Goal: Task Accomplishment & Management: Use online tool/utility

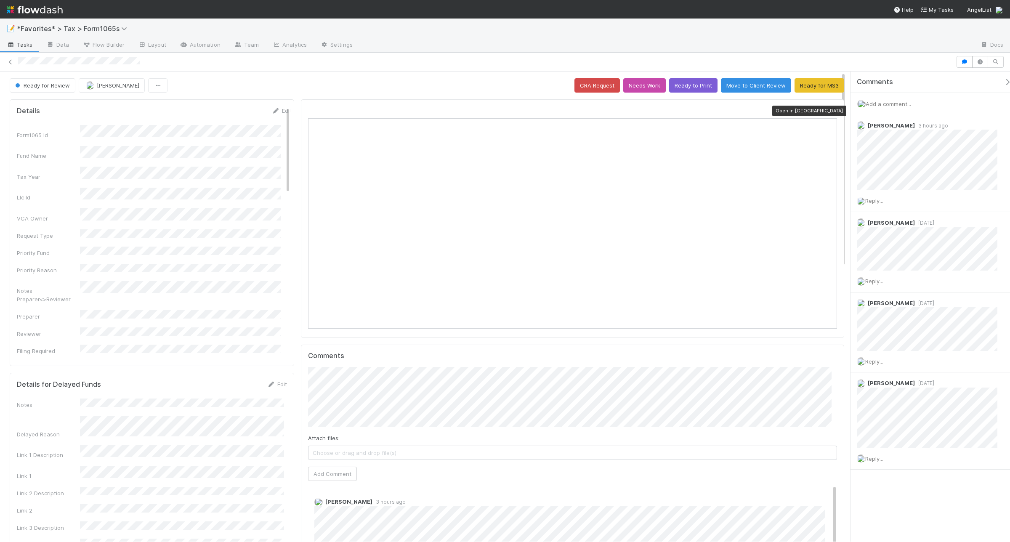
click at [828, 111] on icon at bounding box center [832, 110] width 8 height 5
click at [828, 112] on icon at bounding box center [832, 110] width 8 height 5
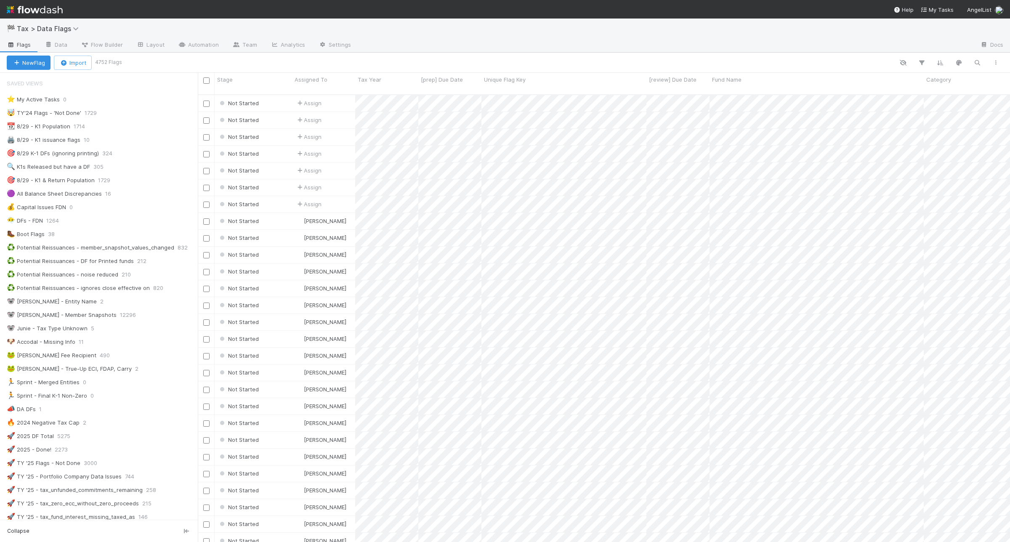
scroll to position [446, 804]
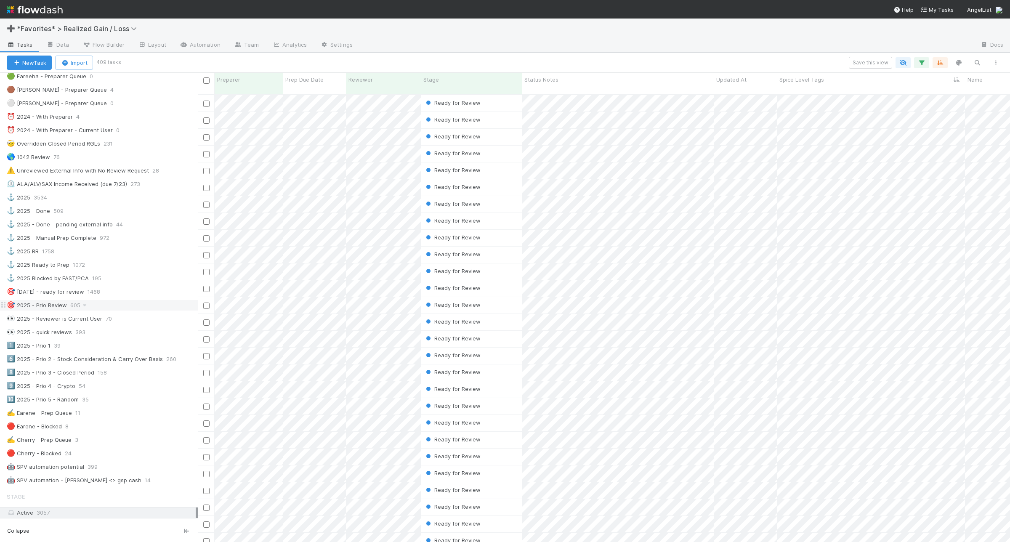
click at [135, 310] on div "🎯 2025 - Prio Review 605" at bounding box center [102, 305] width 191 height 11
click at [919, 64] on icon "button" at bounding box center [921, 63] width 8 height 8
click at [688, 190] on link "And.." at bounding box center [684, 186] width 27 height 12
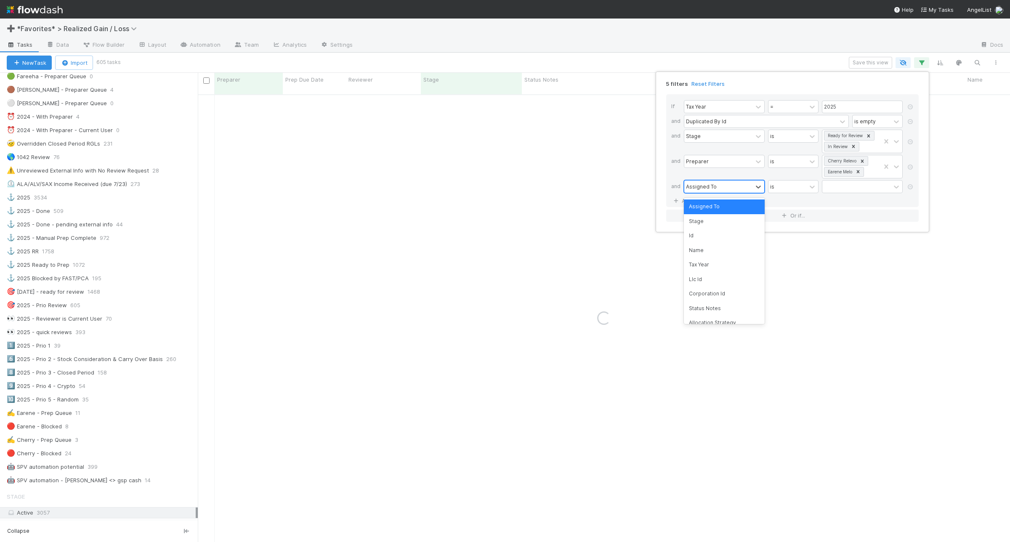
click at [716, 189] on div "Assigned To" at bounding box center [718, 186] width 68 height 12
type input "review"
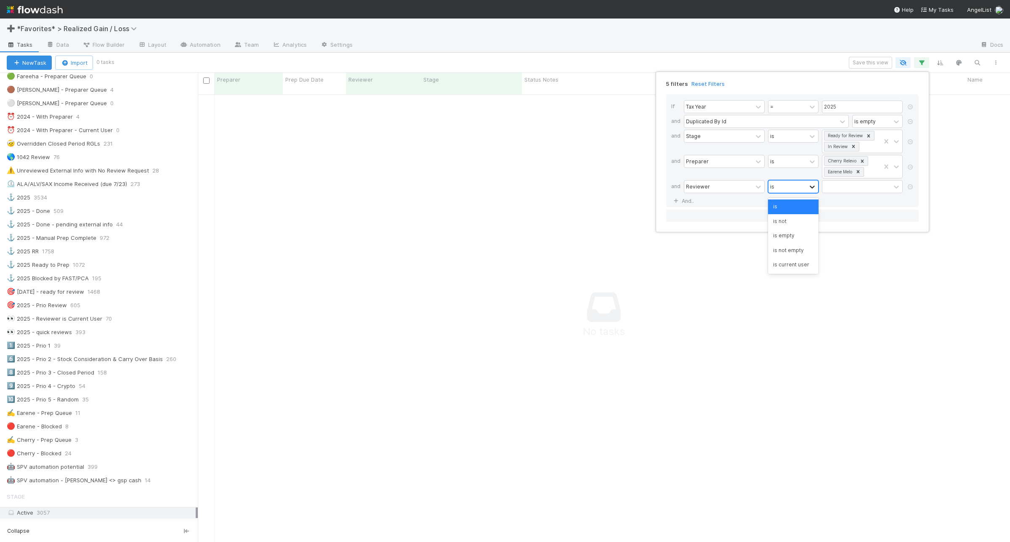
click at [812, 188] on icon at bounding box center [812, 187] width 8 height 8
click at [805, 240] on div "is empty" at bounding box center [793, 235] width 50 height 14
click at [692, 202] on link "And.." at bounding box center [684, 201] width 27 height 12
click at [716, 205] on div "Assigned To" at bounding box center [718, 201] width 68 height 12
type input "paral"
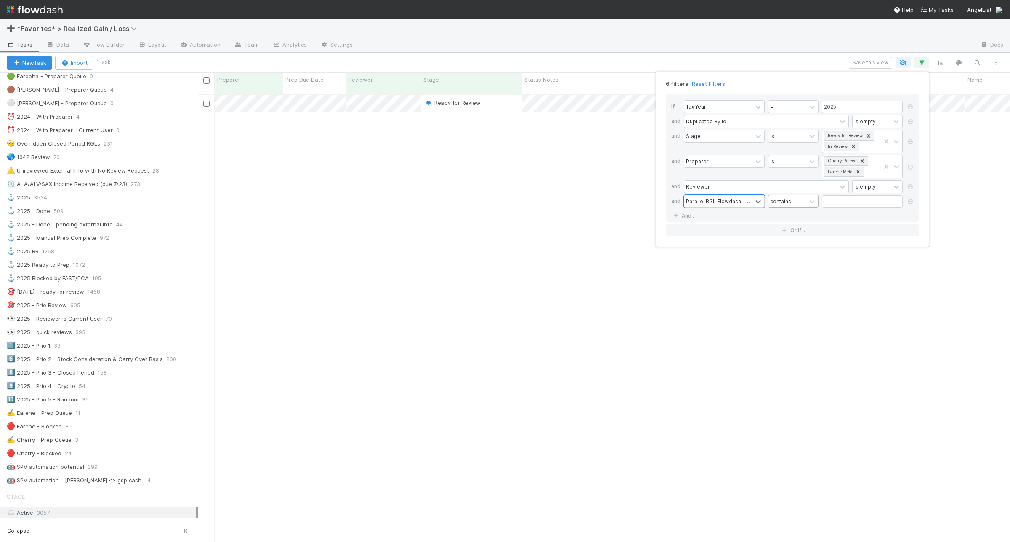
scroll to position [446, 804]
click at [786, 204] on div "contains" at bounding box center [780, 201] width 21 height 8
click at [791, 332] on div "is empty" at bounding box center [793, 331] width 50 height 14
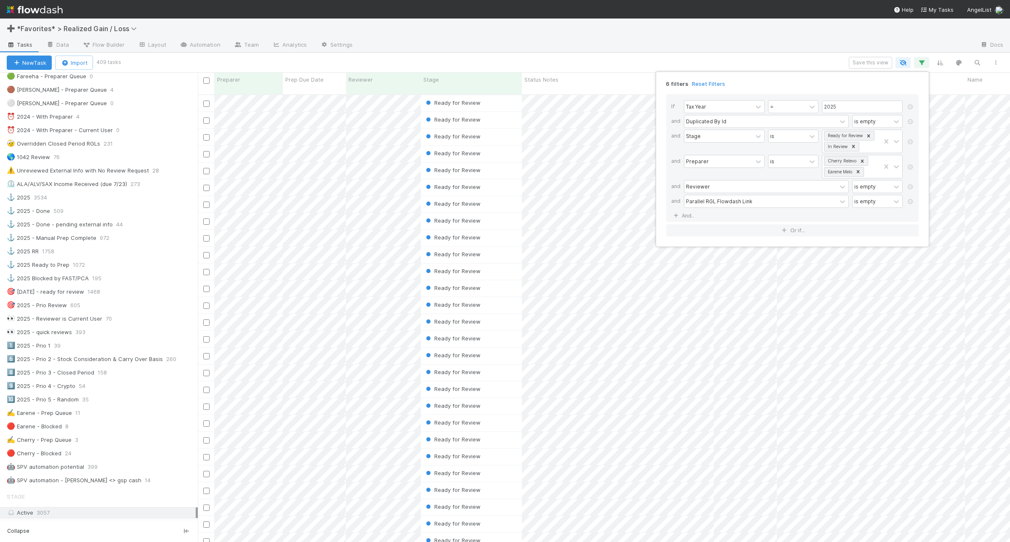
click at [444, 60] on div "6 filters Reset Filters If Tax Year = 2025 and Duplicated By Id is empty and St…" at bounding box center [505, 271] width 1010 height 542
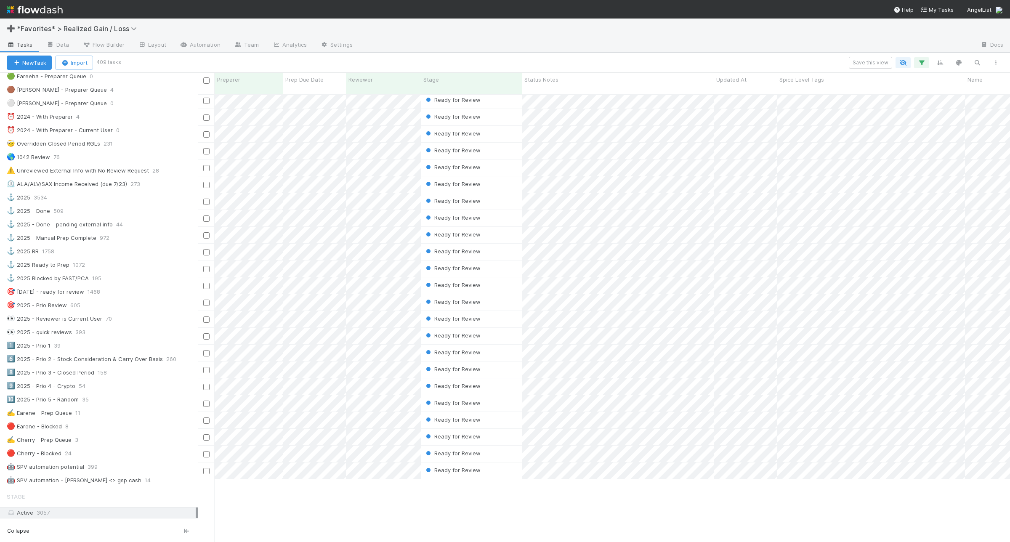
scroll to position [0, 0]
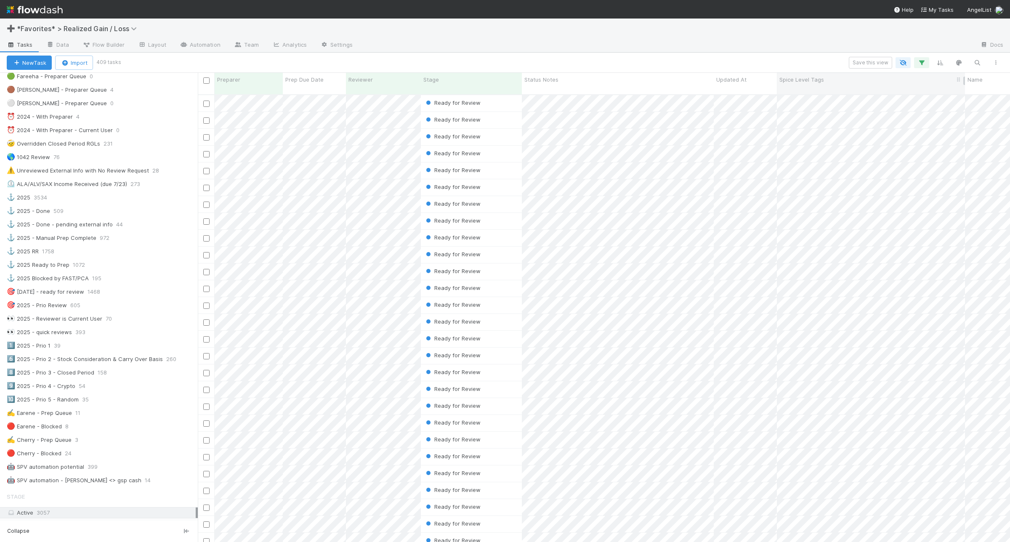
click at [834, 81] on div "Spice Level Tags" at bounding box center [870, 79] width 183 height 8
click at [821, 92] on div "Sort A → Z" at bounding box center [828, 95] width 96 height 13
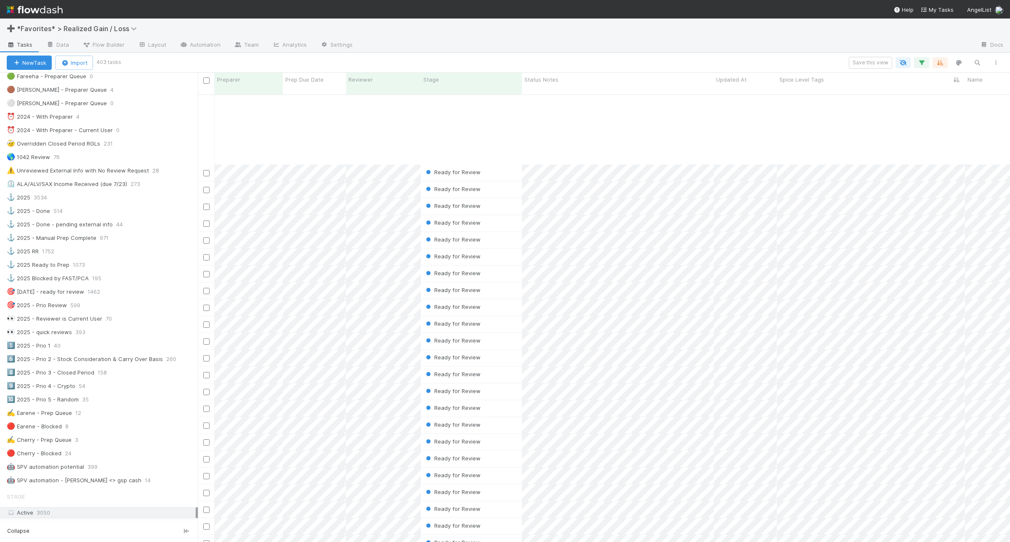
scroll to position [2156, 0]
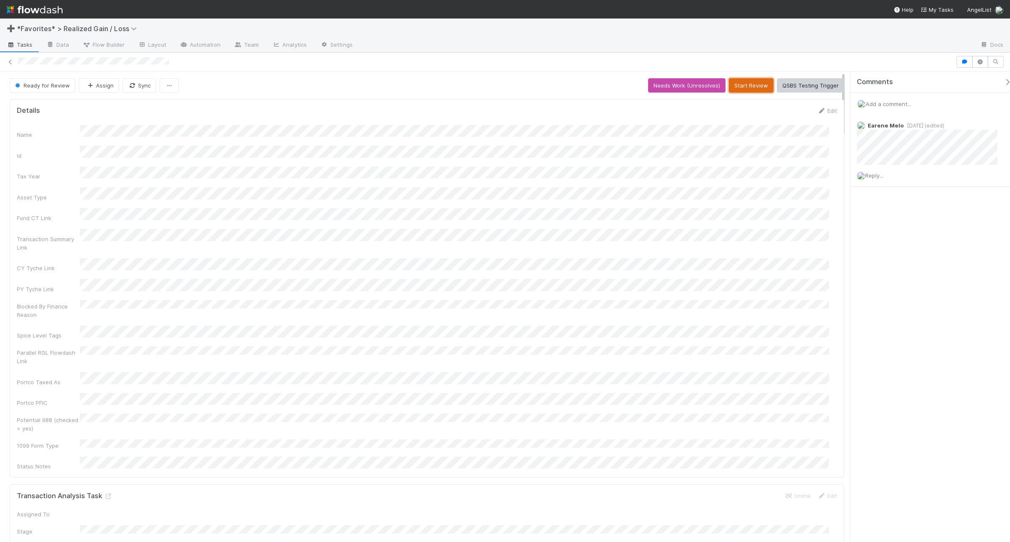
click at [746, 86] on button "Start Review" at bounding box center [751, 85] width 45 height 14
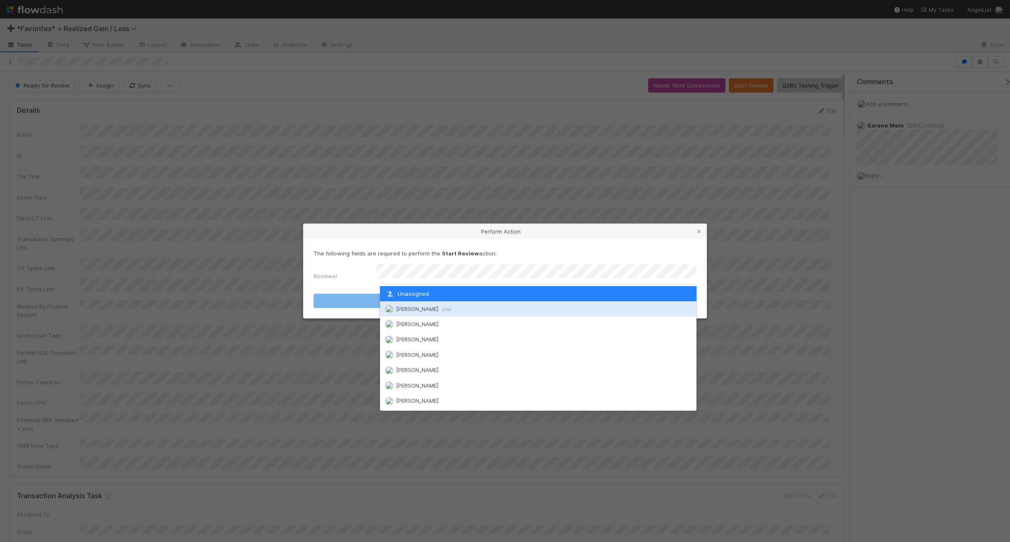
click at [422, 311] on span "Andrea Tidrow you" at bounding box center [423, 308] width 55 height 7
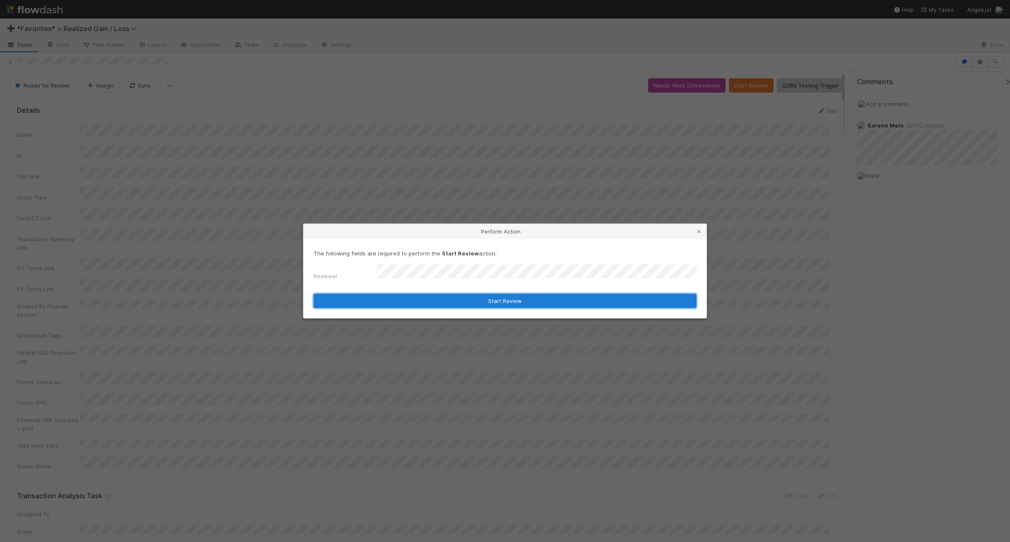
click at [451, 296] on button "Start Review" at bounding box center [504, 301] width 383 height 14
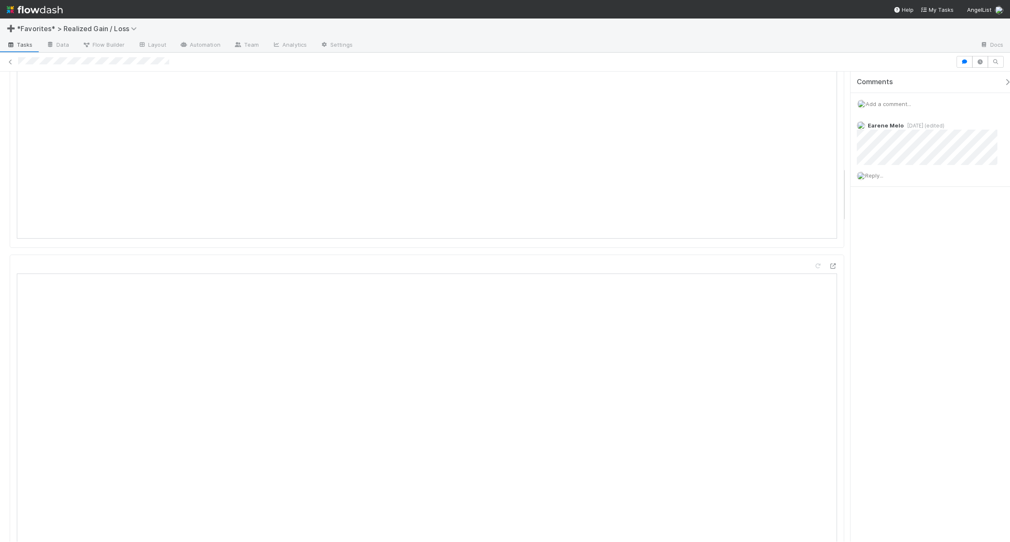
scroll to position [841, 0]
click at [807, 179] on span "Reply..." at bounding box center [874, 175] width 18 height 7
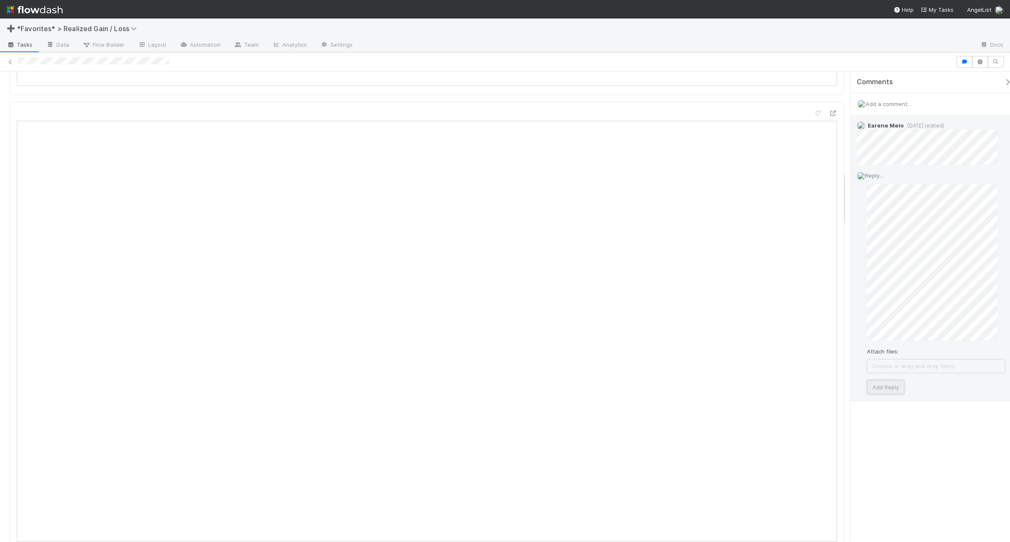
click at [807, 386] on button "Add Reply" at bounding box center [885, 387] width 37 height 14
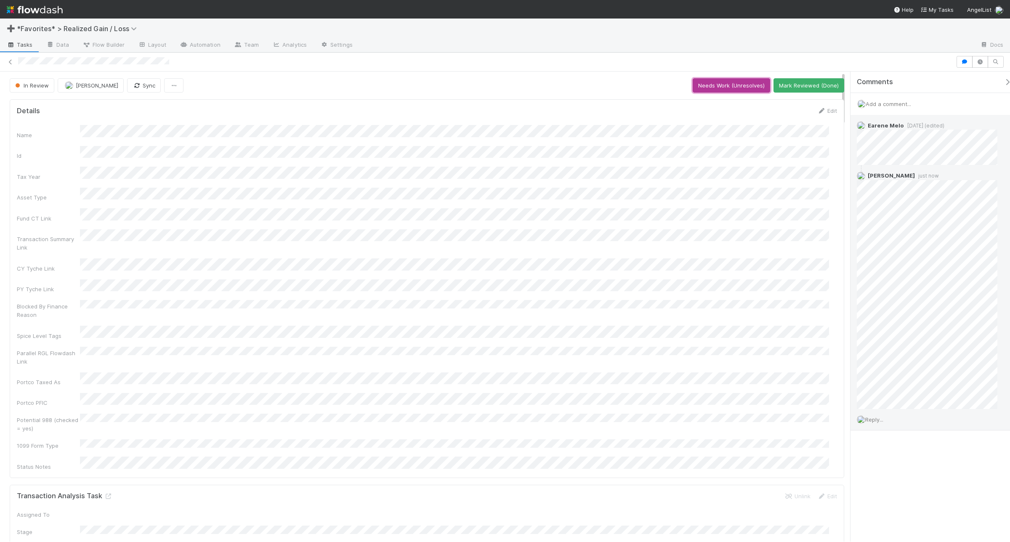
click at [719, 85] on button "Needs Work (Unresolves)" at bounding box center [731, 85] width 77 height 14
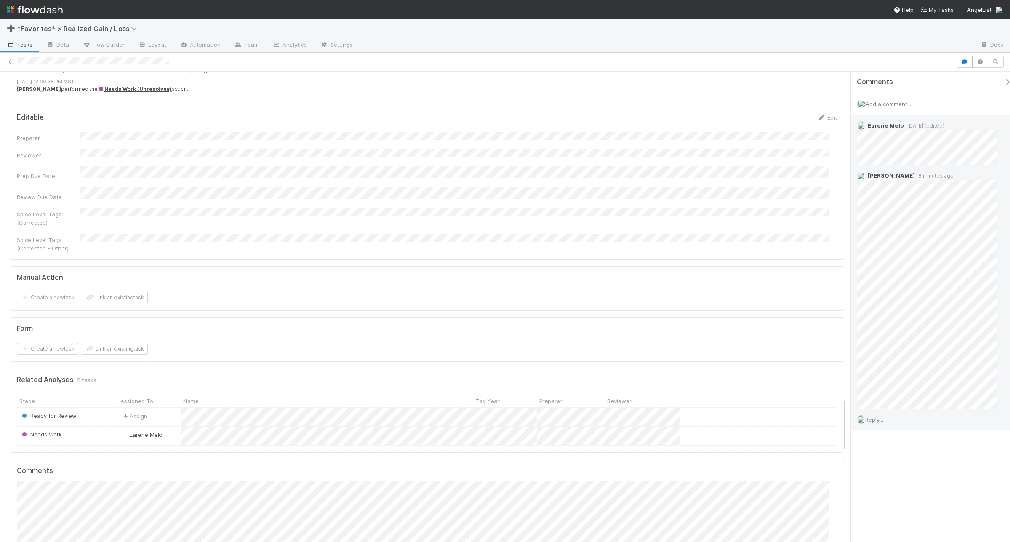
scroll to position [3155, 0]
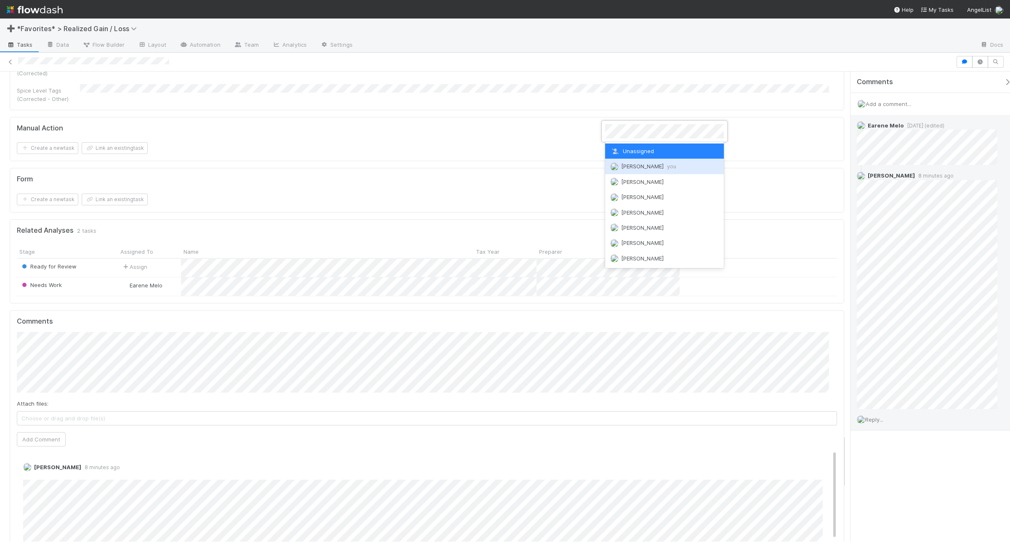
click at [625, 167] on span "[PERSON_NAME] you" at bounding box center [648, 166] width 55 height 7
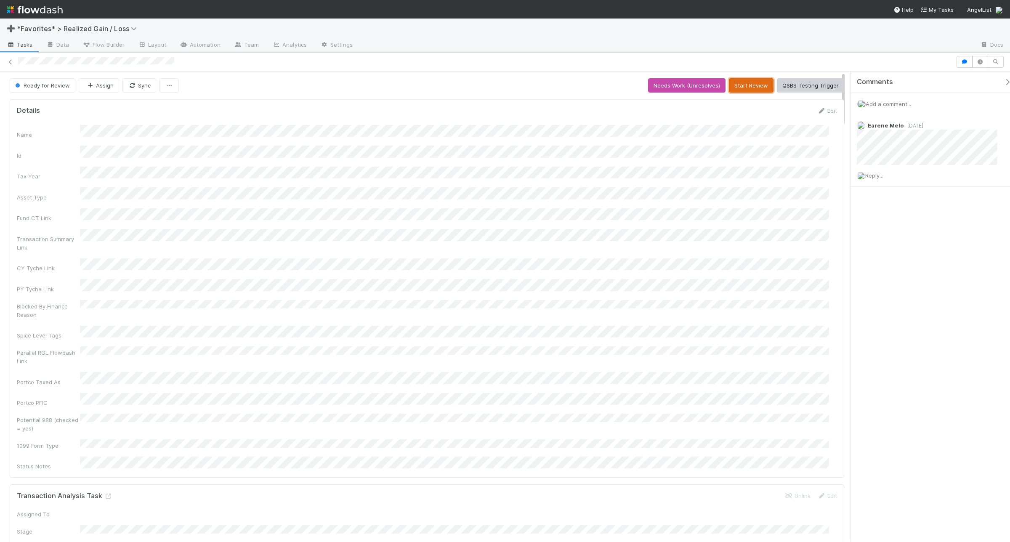
click at [745, 88] on button "Start Review" at bounding box center [751, 85] width 45 height 14
click at [788, 85] on button "Mark Reviewed (Done)" at bounding box center [808, 85] width 71 height 14
click at [742, 82] on button "Start Review" at bounding box center [751, 85] width 45 height 14
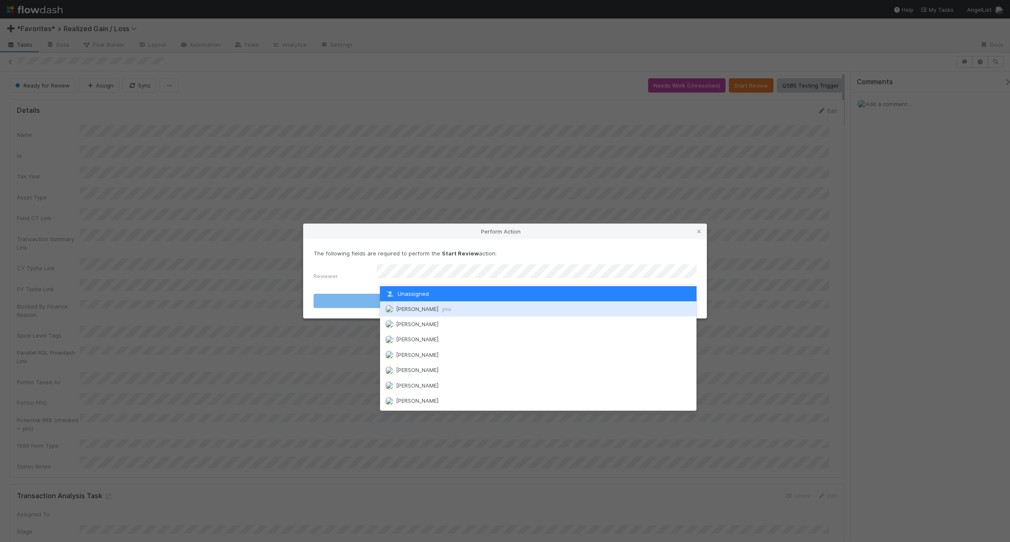
click at [482, 308] on div "[PERSON_NAME] you" at bounding box center [538, 308] width 316 height 15
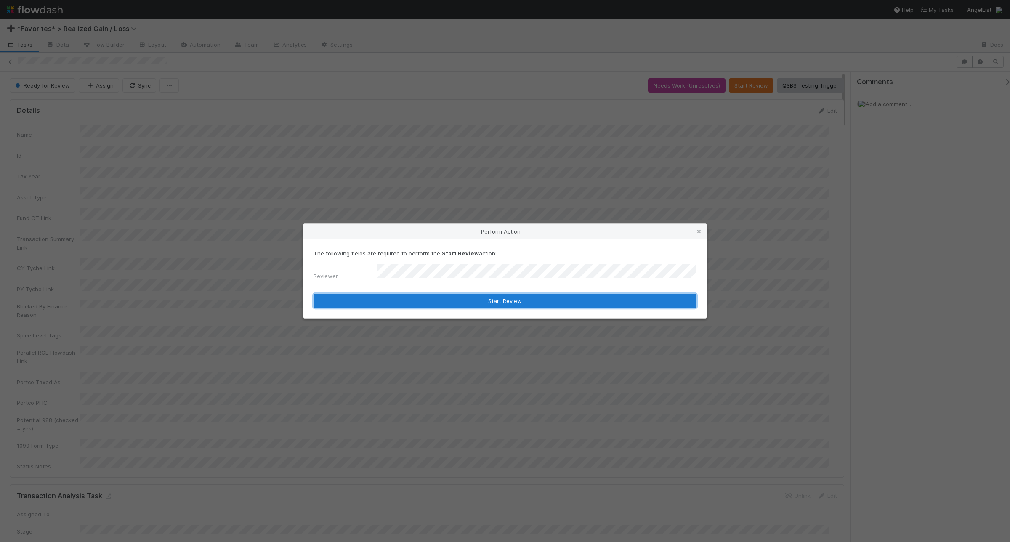
click at [478, 303] on button "Start Review" at bounding box center [504, 301] width 383 height 14
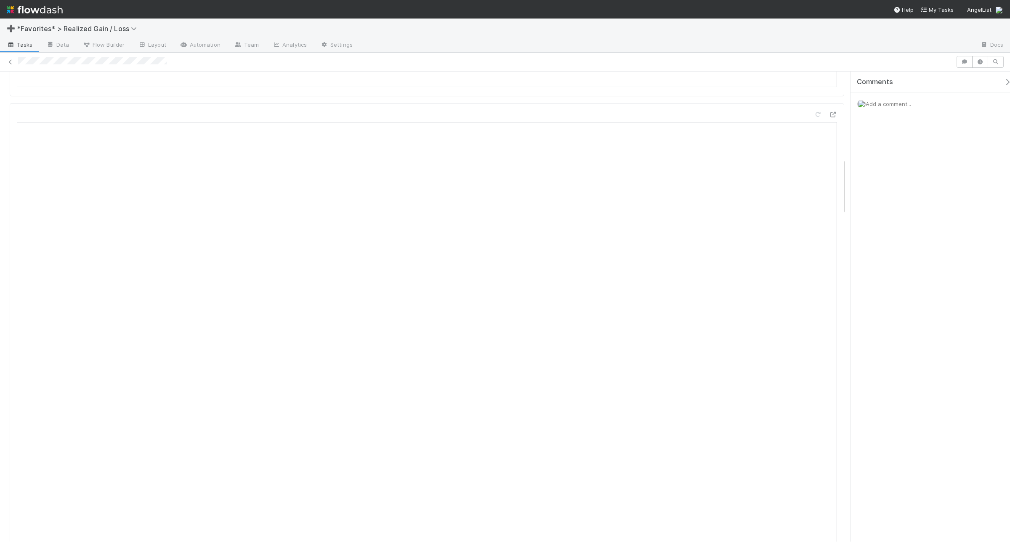
scroll to position [841, 0]
click at [807, 105] on span "Add a comment..." at bounding box center [887, 104] width 45 height 7
click at [807, 237] on button "Add Comment" at bounding box center [888, 233] width 49 height 14
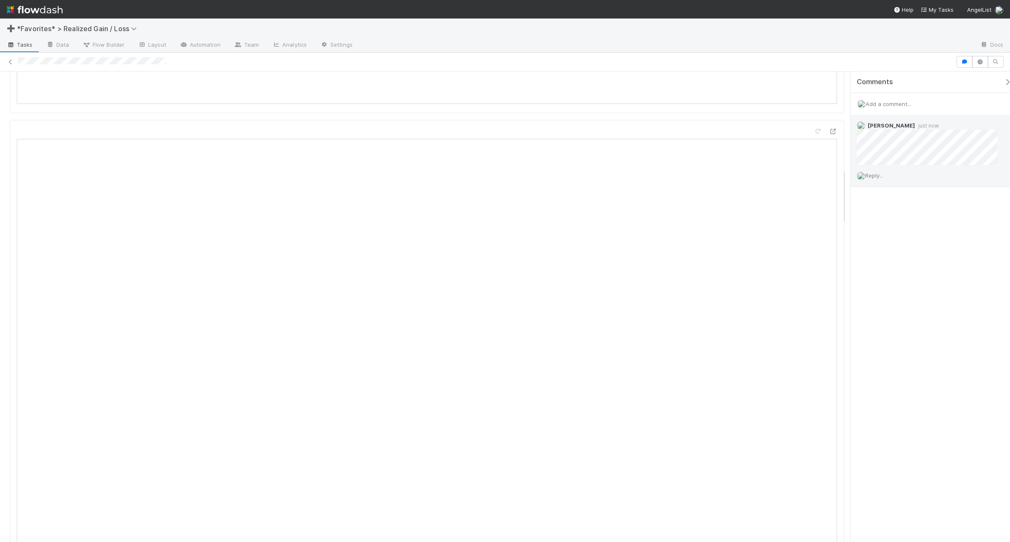
click at [807, 177] on div "Reply..." at bounding box center [930, 175] width 161 height 21
click at [807, 172] on span "Reply..." at bounding box center [874, 175] width 18 height 7
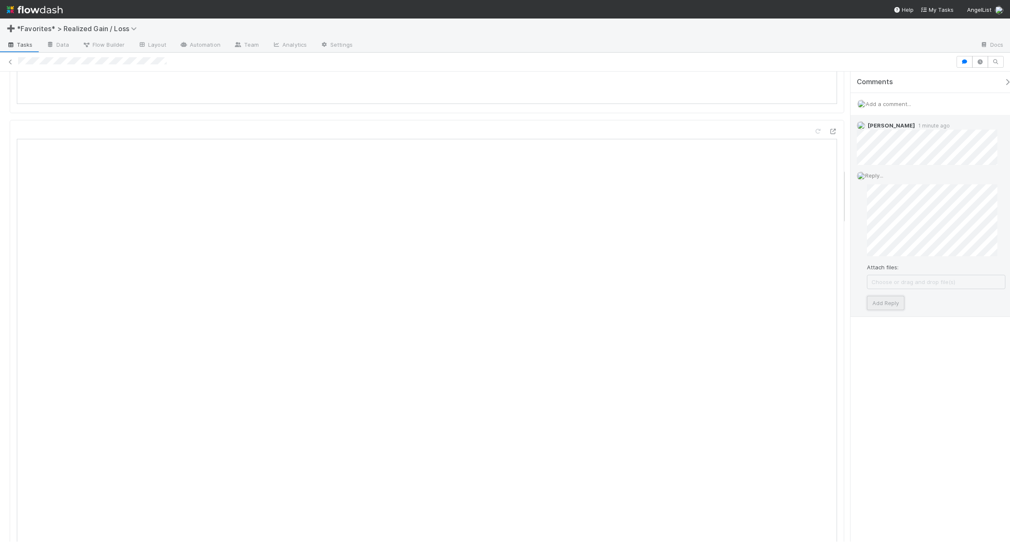
click at [807, 308] on button "Add Reply" at bounding box center [885, 303] width 37 height 14
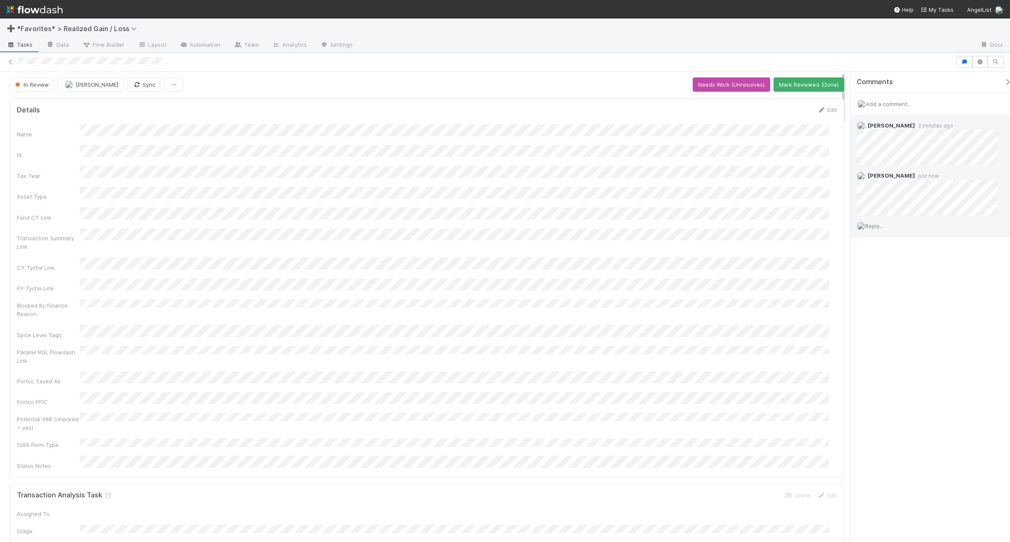
scroll to position [0, 0]
click at [799, 87] on button "Mark Reviewed (Done)" at bounding box center [808, 85] width 71 height 14
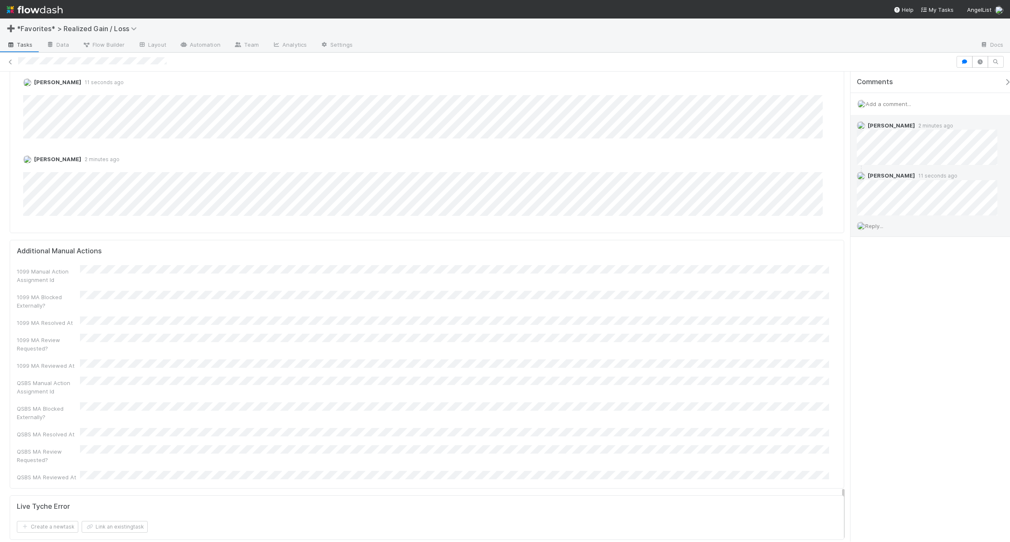
scroll to position [3590, 0]
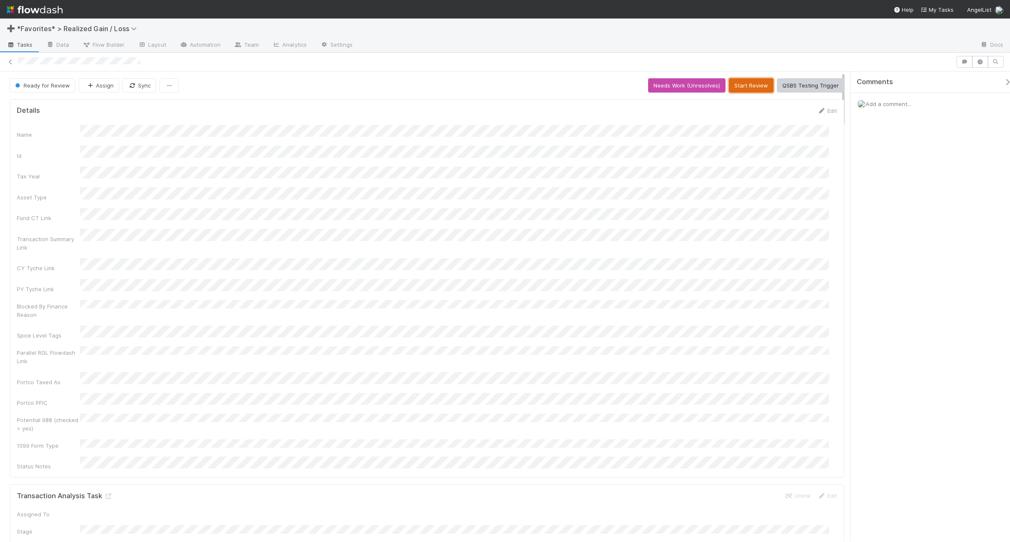
click at [746, 88] on button "Start Review" at bounding box center [751, 85] width 45 height 14
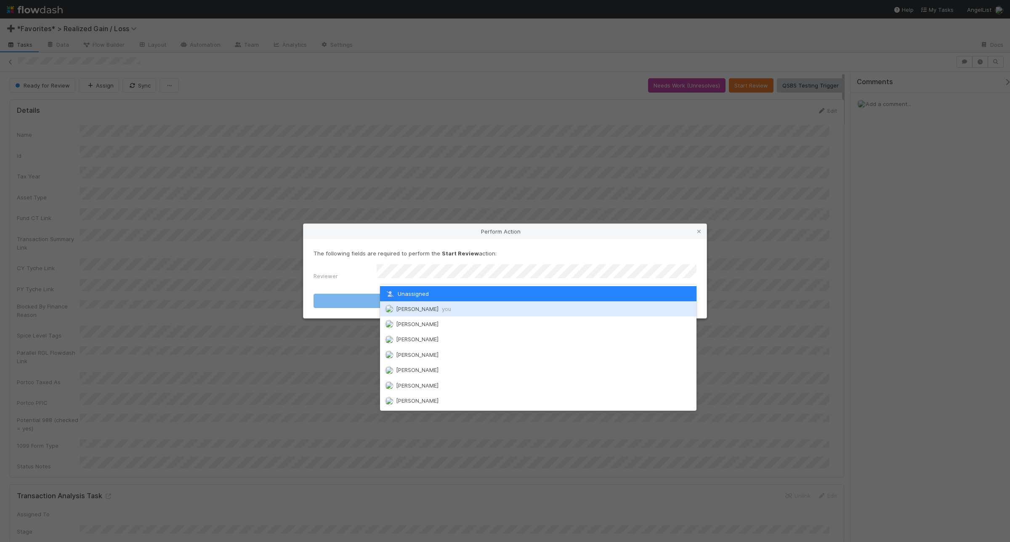
click at [425, 312] on div "[PERSON_NAME] you" at bounding box center [538, 308] width 316 height 15
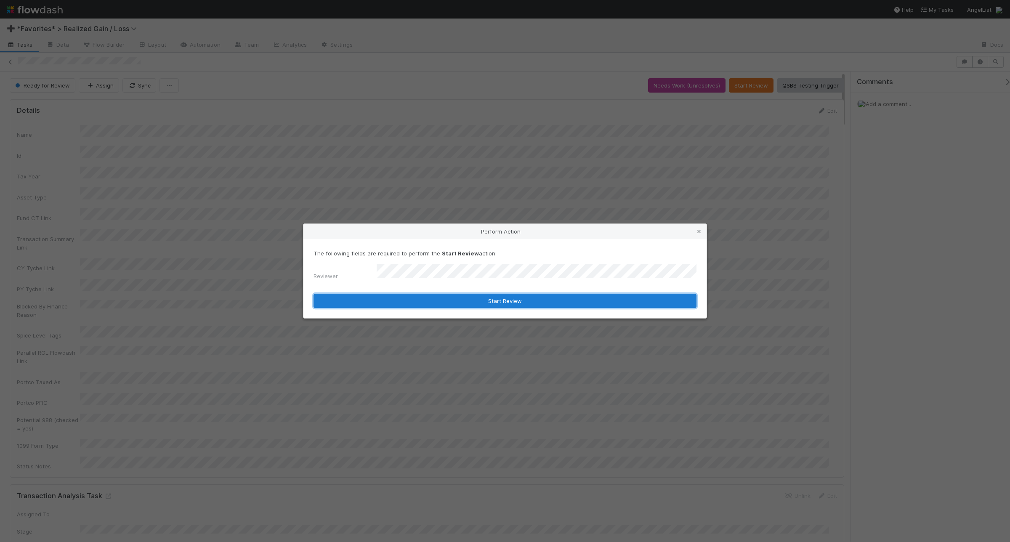
click at [426, 301] on button "Start Review" at bounding box center [504, 301] width 383 height 14
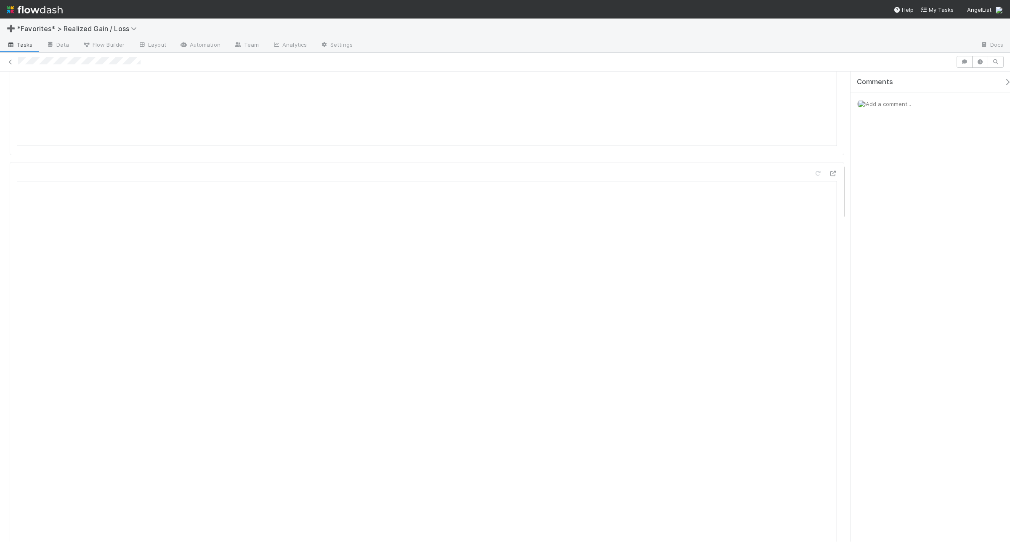
scroll to position [771, 0]
click at [807, 108] on div "Add a comment..." at bounding box center [933, 104] width 167 height 22
click at [807, 106] on span "Add a comment..." at bounding box center [887, 104] width 45 height 7
click at [807, 232] on button "Add Comment" at bounding box center [888, 233] width 49 height 14
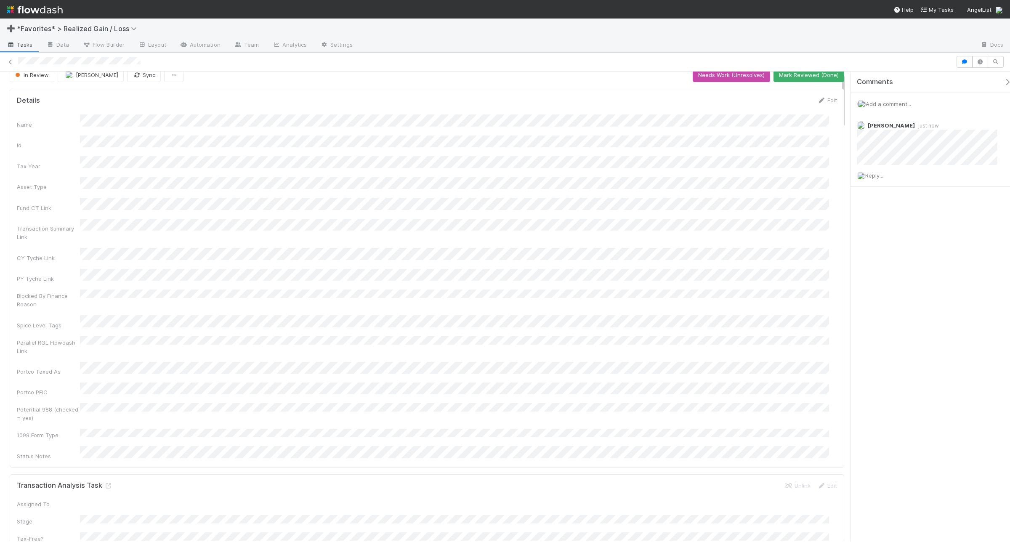
scroll to position [0, 0]
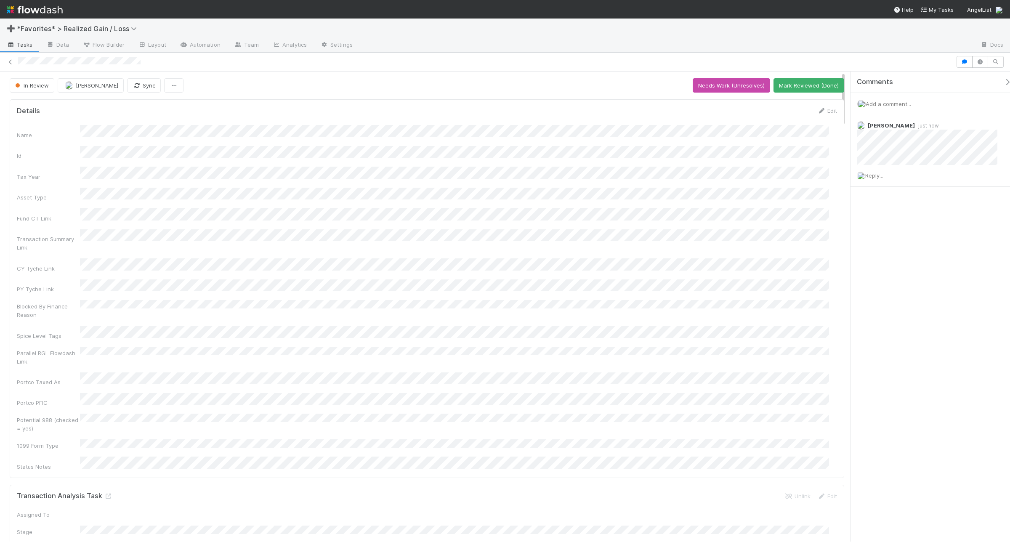
click at [797, 85] on button "Mark Reviewed (Done)" at bounding box center [808, 85] width 71 height 14
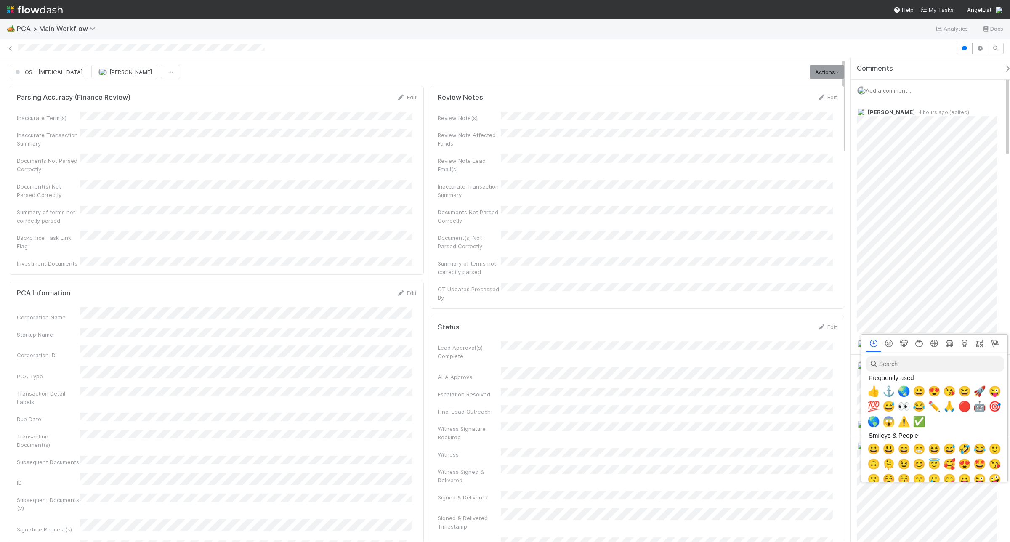
scroll to position [0, 5]
click at [869, 394] on span "👍" at bounding box center [871, 391] width 13 height 12
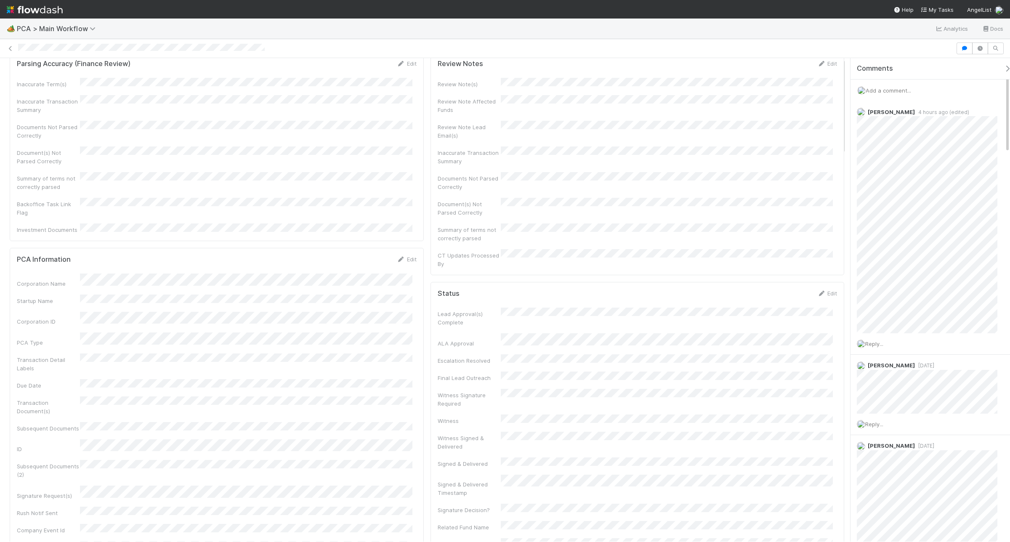
scroll to position [0, 0]
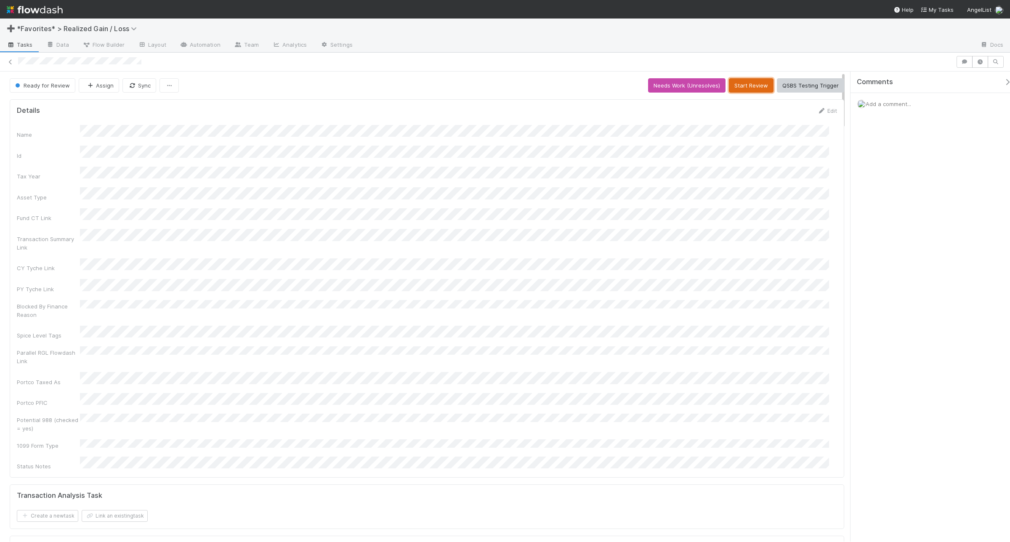
click at [750, 85] on button "Start Review" at bounding box center [751, 85] width 45 height 14
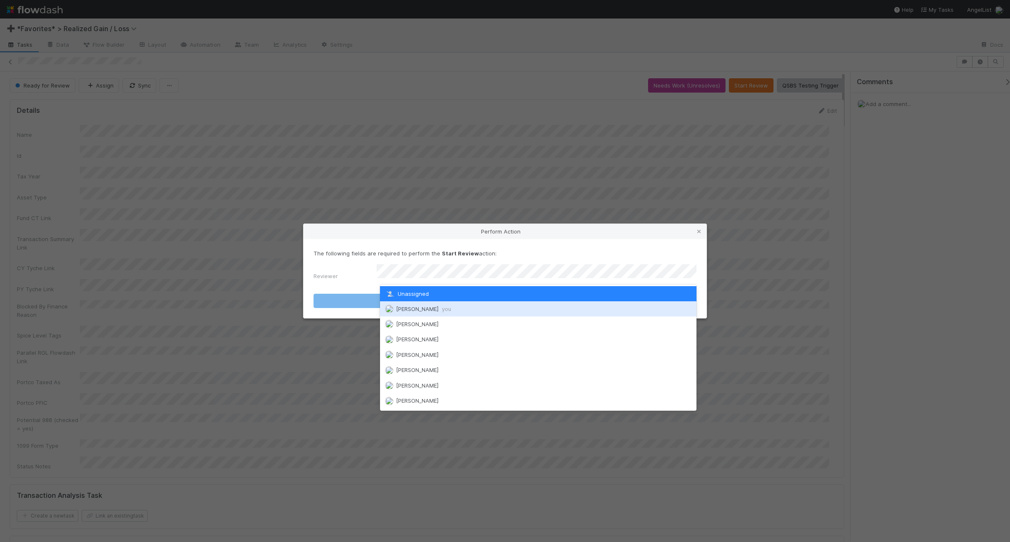
click at [422, 308] on span "Andrea Tidrow you" at bounding box center [423, 308] width 55 height 7
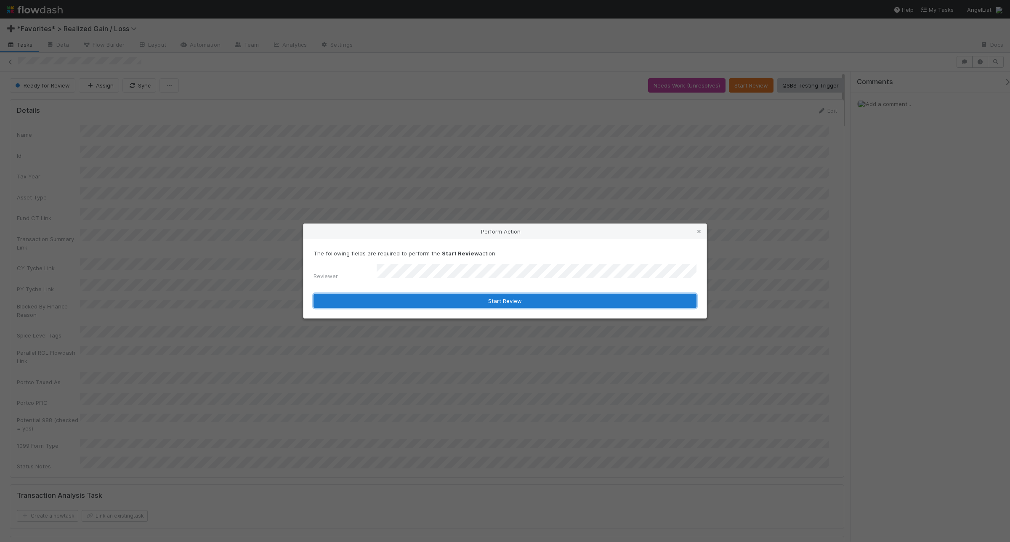
click at [409, 300] on button "Start Review" at bounding box center [504, 301] width 383 height 14
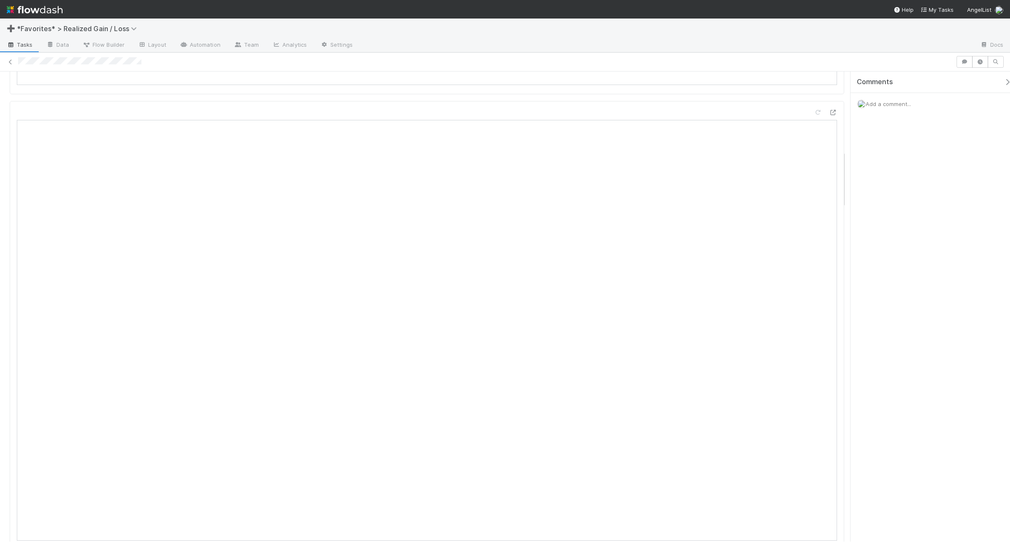
scroll to position [578, 0]
click at [807, 103] on span "Add a comment..." at bounding box center [887, 104] width 45 height 7
click at [807, 236] on button "Add Comment" at bounding box center [888, 233] width 49 height 14
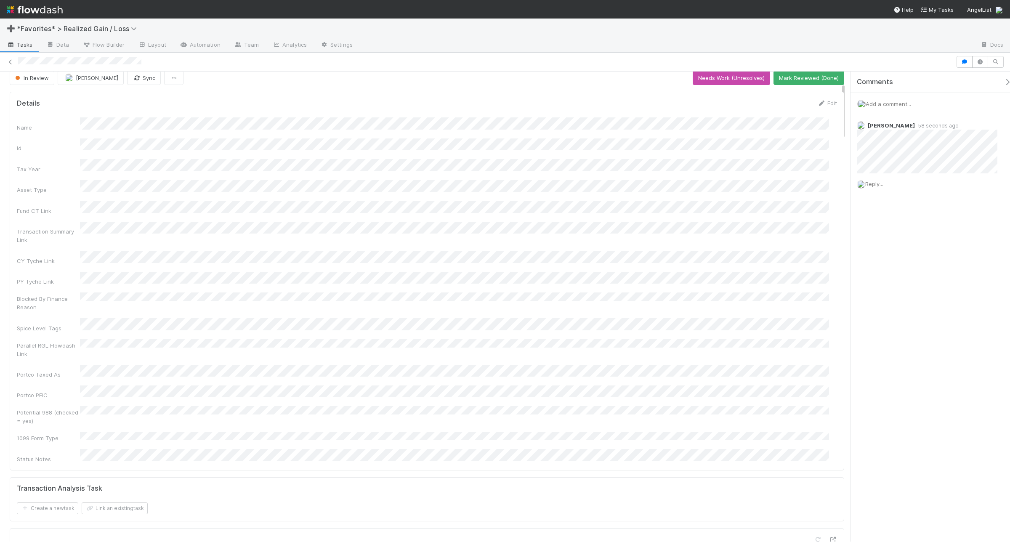
scroll to position [0, 0]
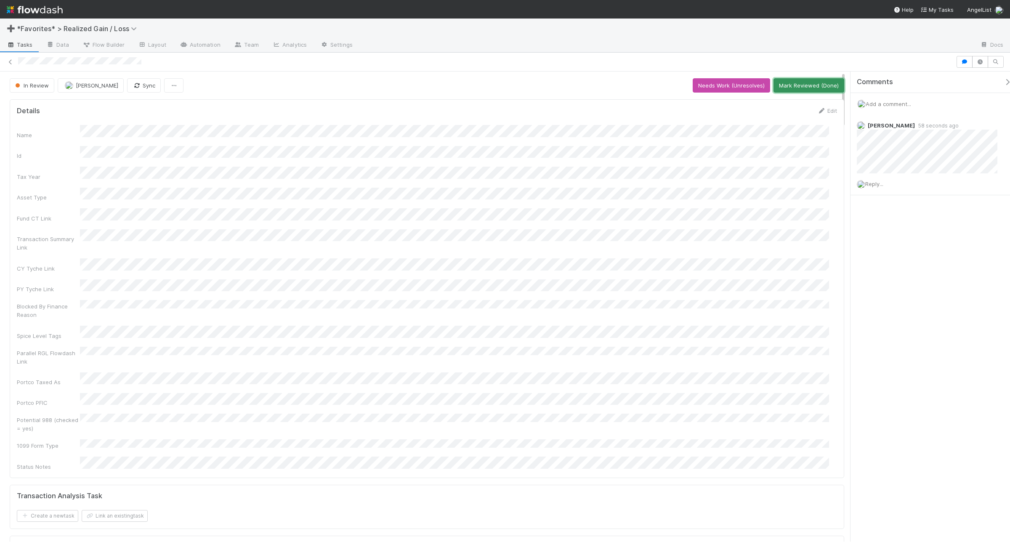
click at [807, 84] on button "Mark Reviewed (Done)" at bounding box center [808, 85] width 71 height 14
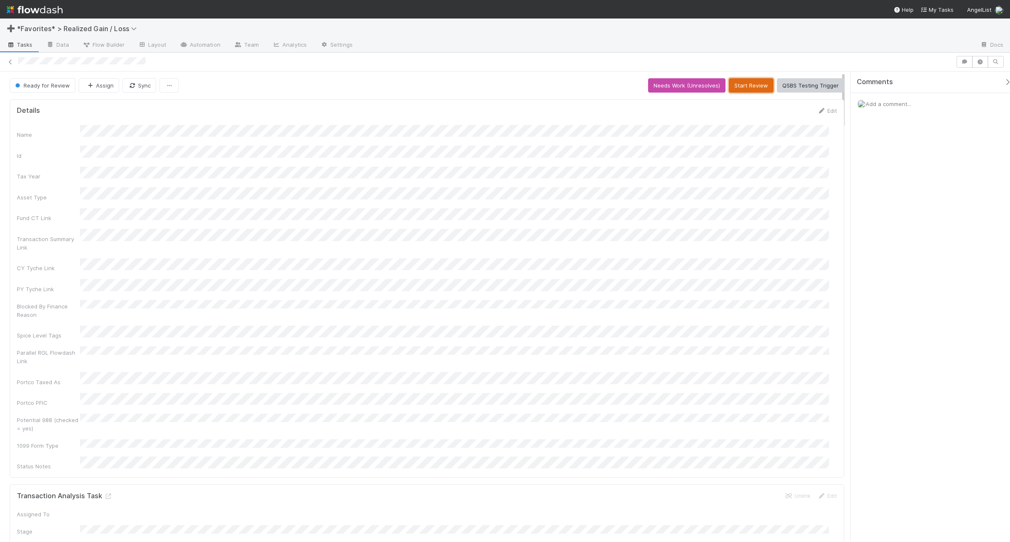
click at [746, 88] on button "Start Review" at bounding box center [751, 85] width 45 height 14
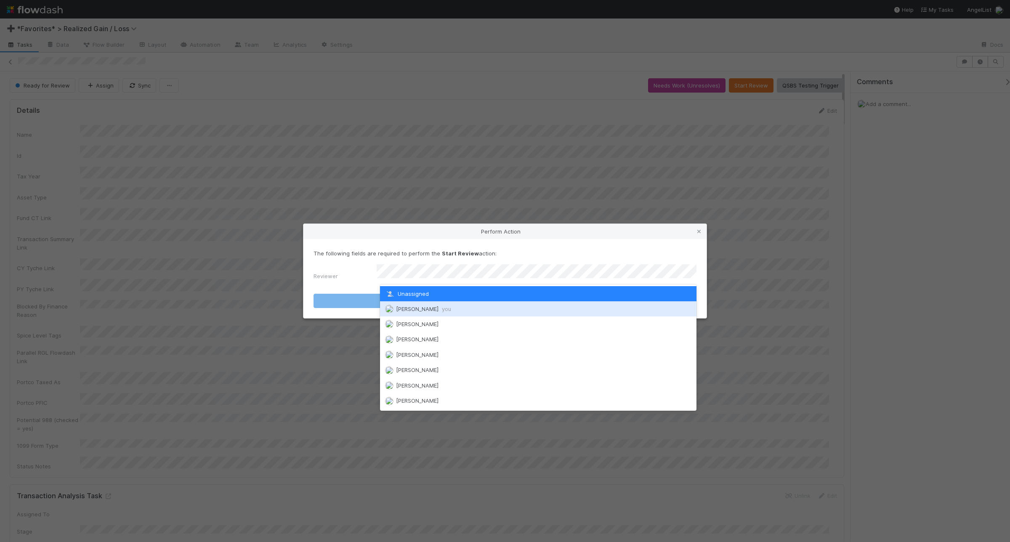
click at [413, 313] on div "Andrea Tidrow you" at bounding box center [538, 308] width 316 height 15
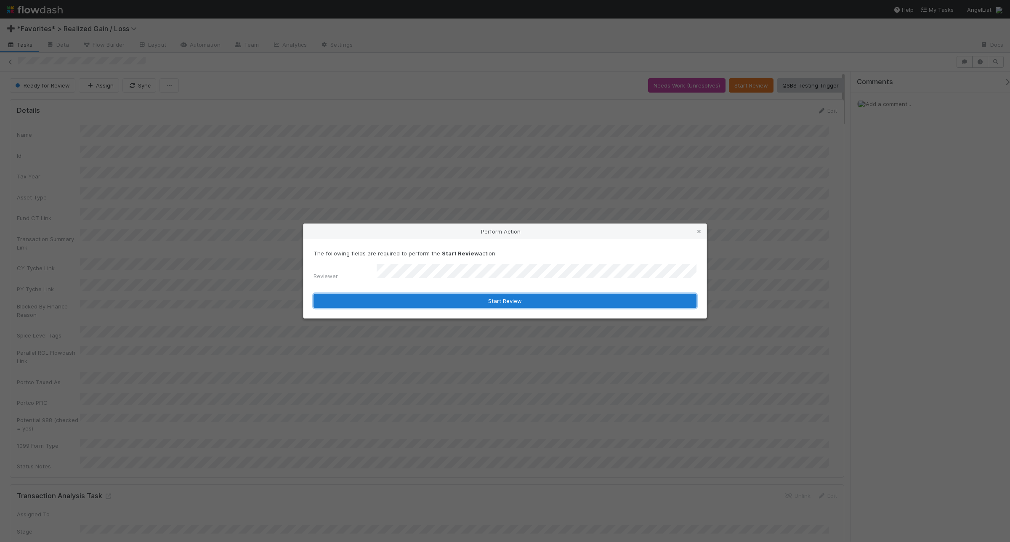
click at [512, 297] on button "Start Review" at bounding box center [504, 301] width 383 height 14
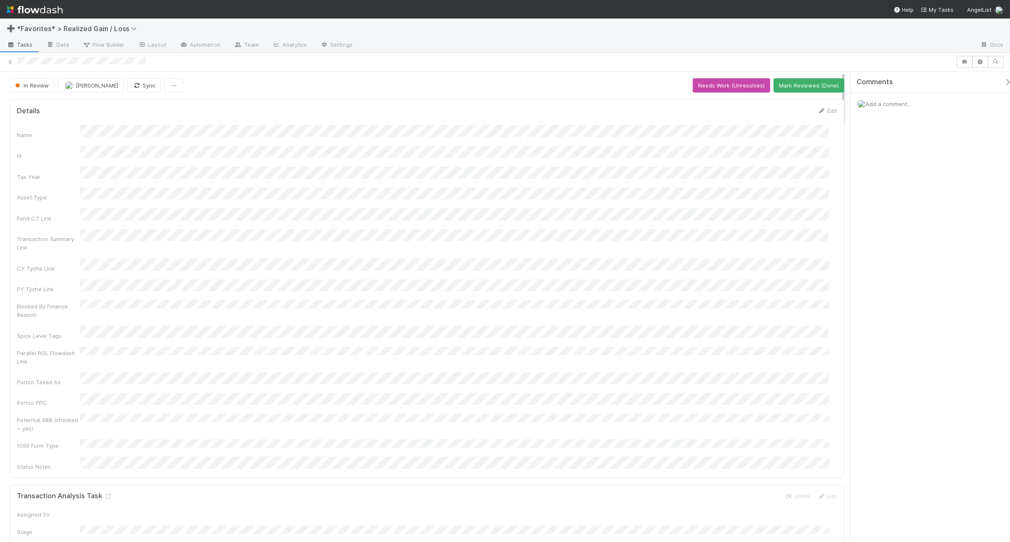
click at [905, 100] on div "Add a comment..." at bounding box center [933, 104] width 167 height 22
click at [903, 106] on span "Add a comment..." at bounding box center [887, 104] width 45 height 7
click at [886, 230] on button "Add Comment" at bounding box center [888, 233] width 49 height 14
click at [821, 80] on button "Mark Reviewed (Done)" at bounding box center [808, 85] width 71 height 14
click at [807, 84] on button "Needs Review (Unreviews)" at bounding box center [803, 85] width 82 height 14
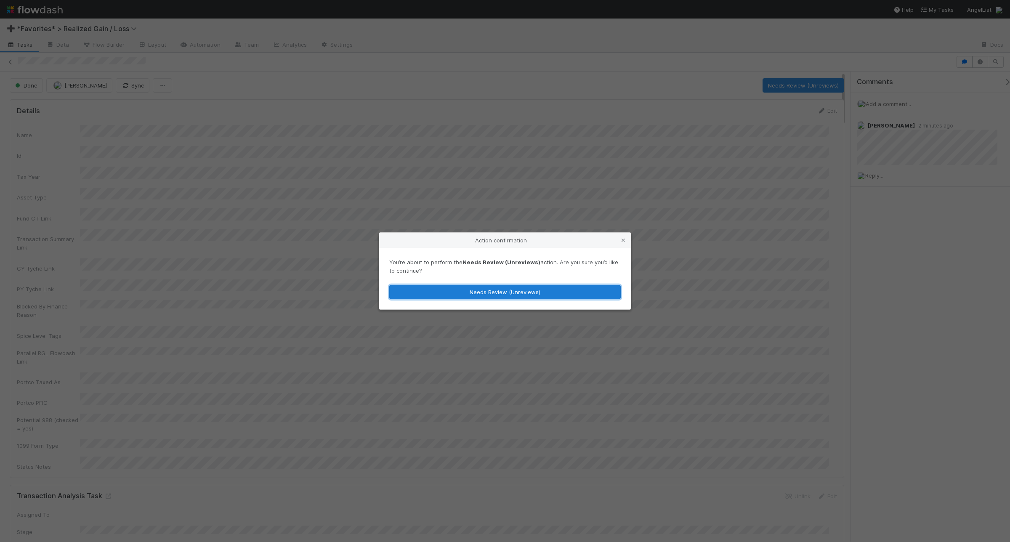
click at [529, 293] on button "Needs Review (Unreviews)" at bounding box center [504, 292] width 231 height 14
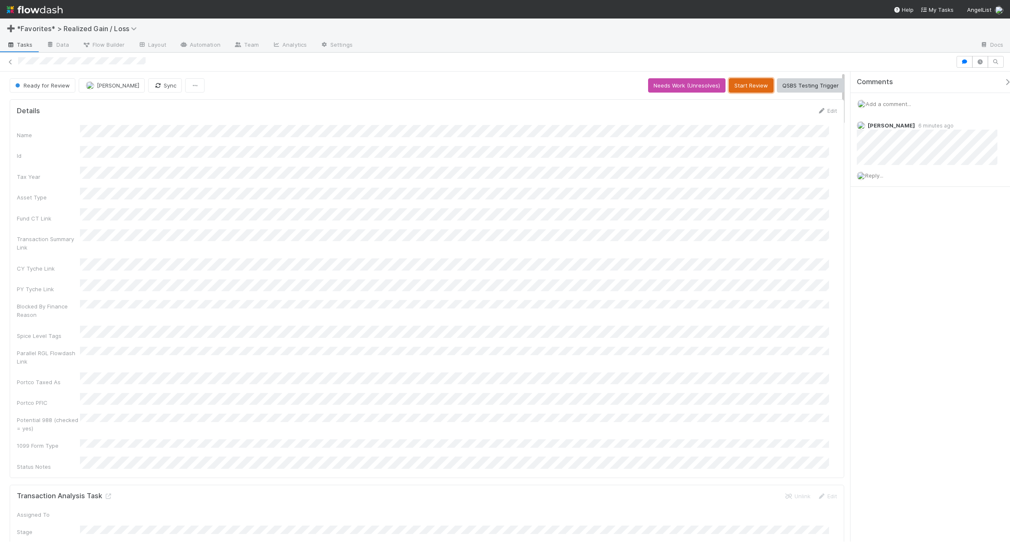
click at [747, 79] on button "Start Review" at bounding box center [751, 85] width 45 height 14
click at [785, 82] on button "Mark Reviewed (Done)" at bounding box center [808, 85] width 71 height 14
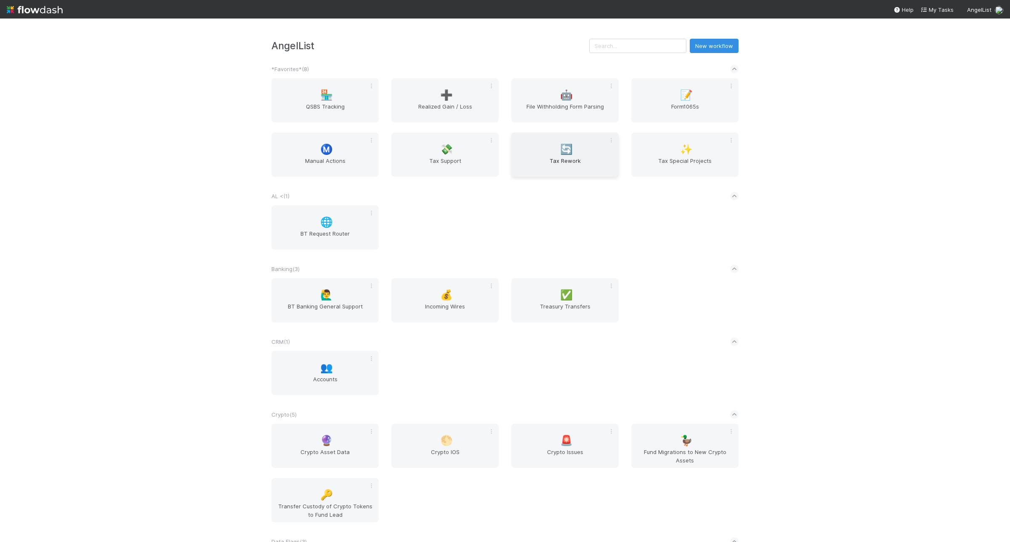
click at [538, 143] on div "🔄 Tax Rework" at bounding box center [564, 155] width 107 height 44
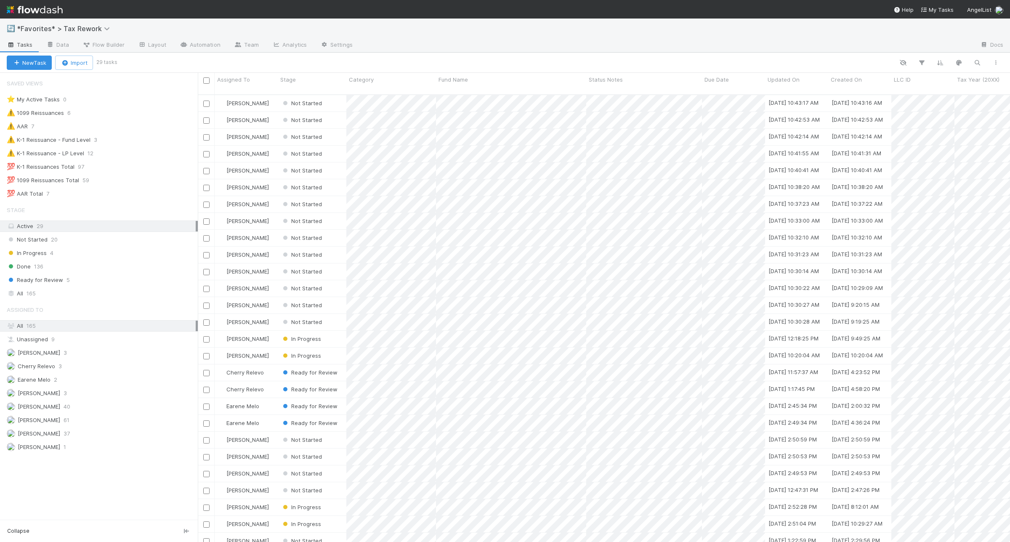
scroll to position [446, 804]
click at [133, 140] on div "⚠️ K-1 Reissuance - Fund Level 3" at bounding box center [102, 140] width 191 height 11
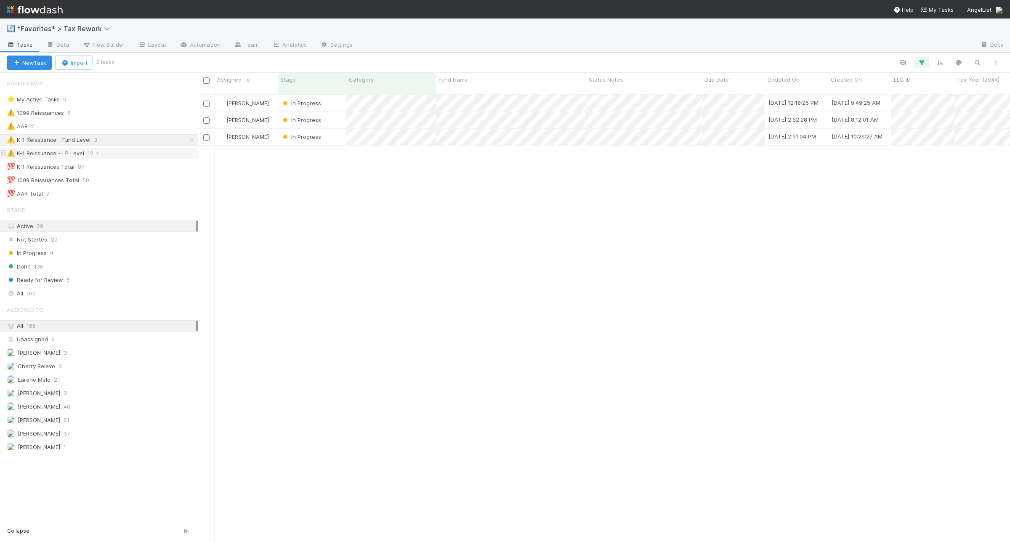
scroll to position [446, 804]
click at [152, 154] on div "⚠️ K-1 Reissuance - LP Level 12" at bounding box center [102, 153] width 191 height 11
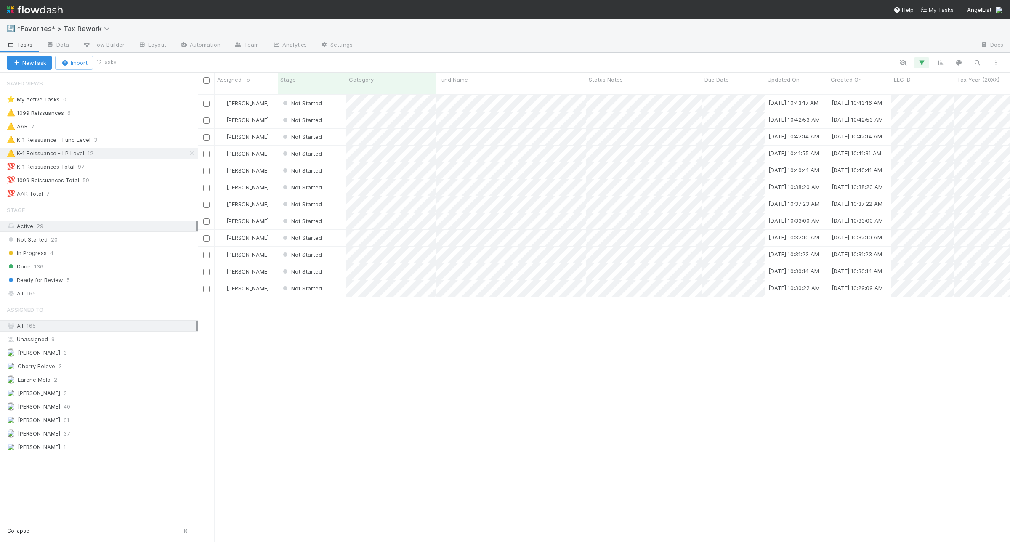
scroll to position [446, 804]
click at [118, 135] on div "⚠️ K-1 Reissuance - Fund Level 3" at bounding box center [102, 140] width 191 height 11
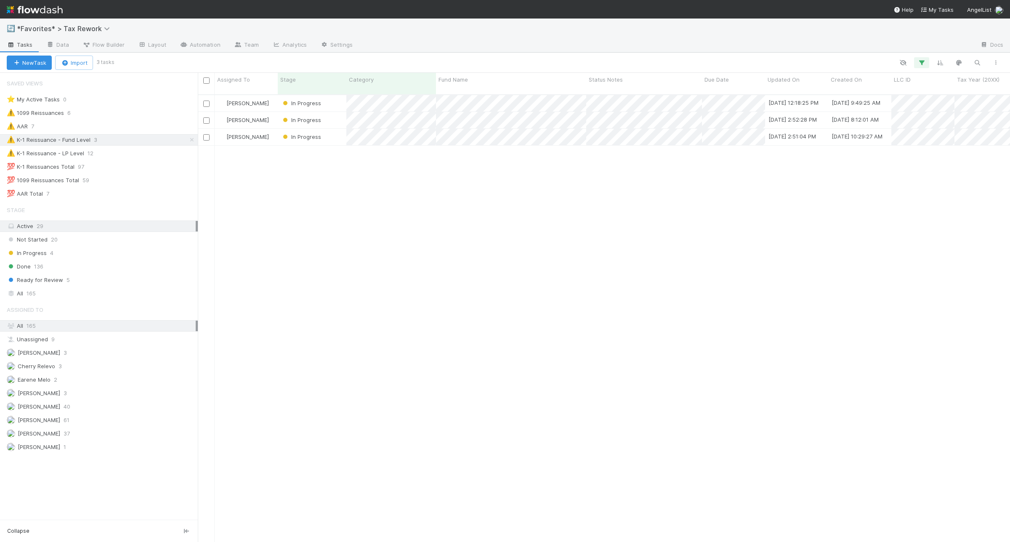
scroll to position [446, 804]
click at [533, 228] on div at bounding box center [505, 271] width 1010 height 542
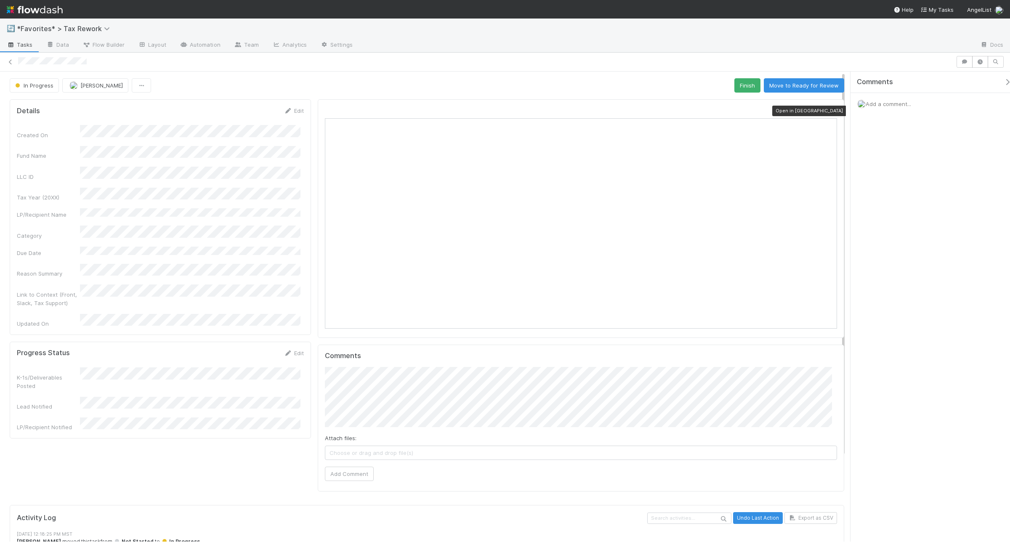
click at [828, 111] on icon at bounding box center [832, 110] width 8 height 5
